Goal: Find specific page/section: Find specific page/section

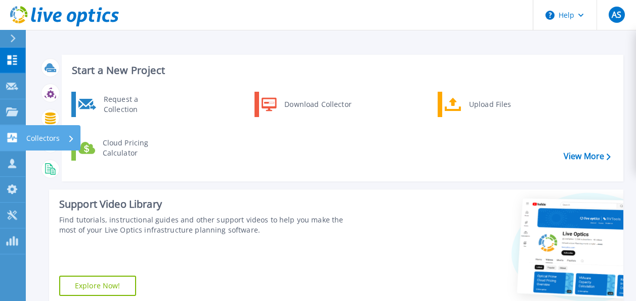
click at [51, 135] on p "Collectors" at bounding box center [42, 138] width 33 height 26
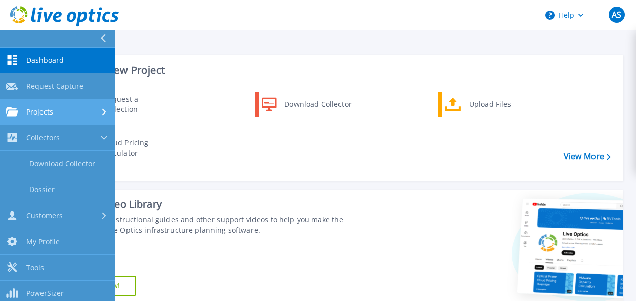
click at [45, 114] on span "Projects" at bounding box center [39, 111] width 27 height 9
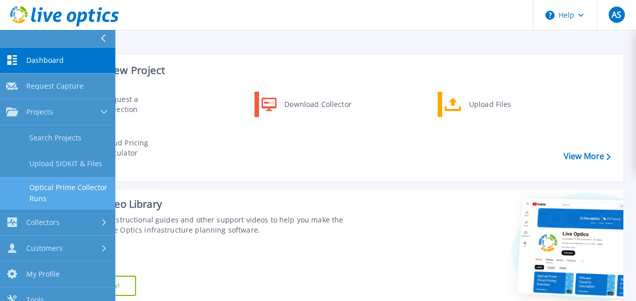
click at [46, 189] on link "Optical Prime Collector Runs" at bounding box center [57, 193] width 115 height 32
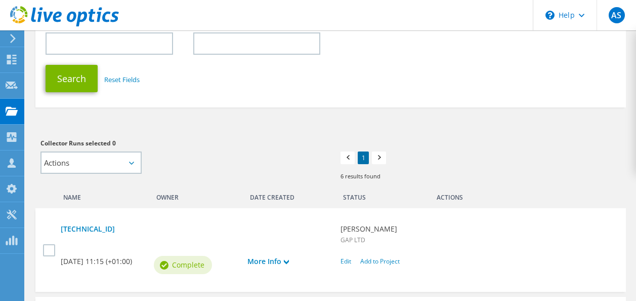
scroll to position [203, 0]
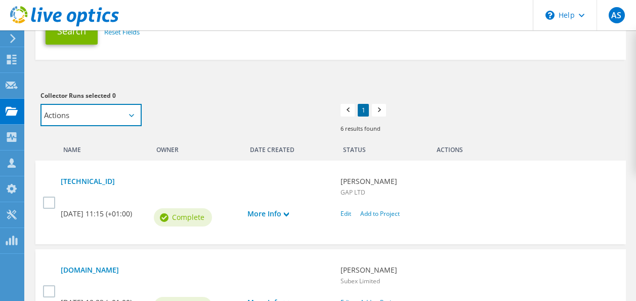
click at [120, 113] on select "Actions Add to new project" at bounding box center [91, 115] width 101 height 22
click at [209, 114] on div "Collector Runs selected 0 Actions Add to new project Apply Deselect All" at bounding box center [181, 108] width 280 height 36
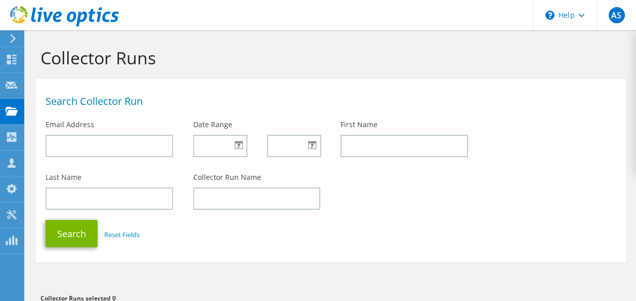
scroll to position [0, 0]
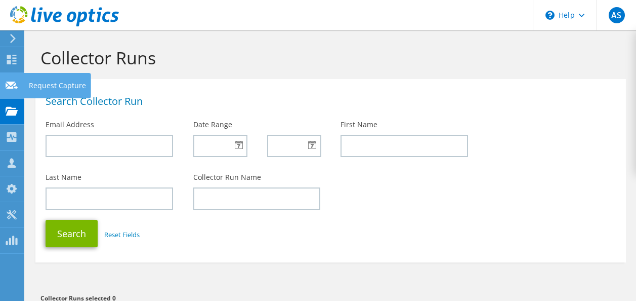
click at [53, 87] on div "Request Capture" at bounding box center [57, 85] width 67 height 25
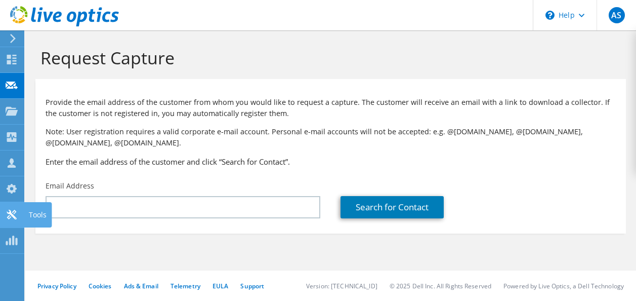
click at [36, 212] on div "Tools" at bounding box center [38, 214] width 28 height 25
